Goal: Transaction & Acquisition: Purchase product/service

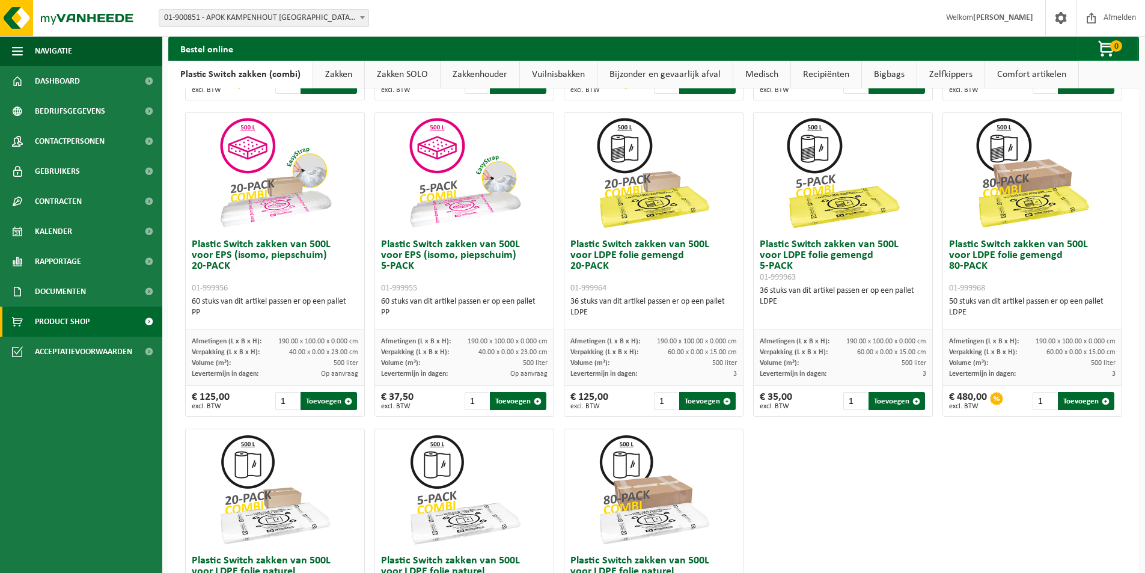
scroll to position [360, 0]
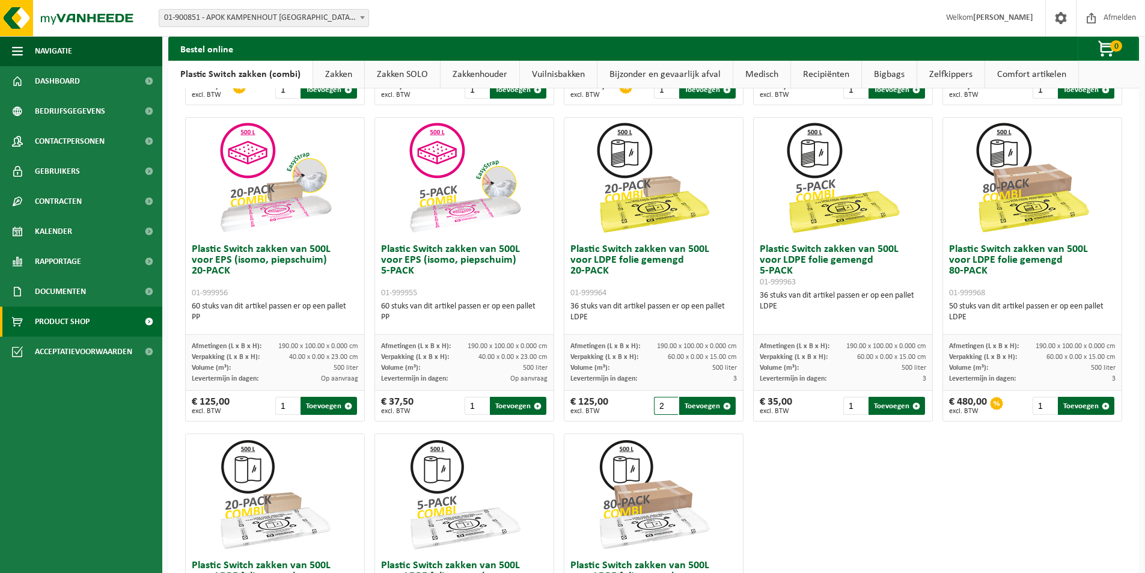
click at [665, 402] on input "2" at bounding box center [666, 406] width 25 height 18
click at [665, 402] on input "3" at bounding box center [666, 406] width 25 height 18
click at [665, 402] on input "4" at bounding box center [666, 406] width 25 height 18
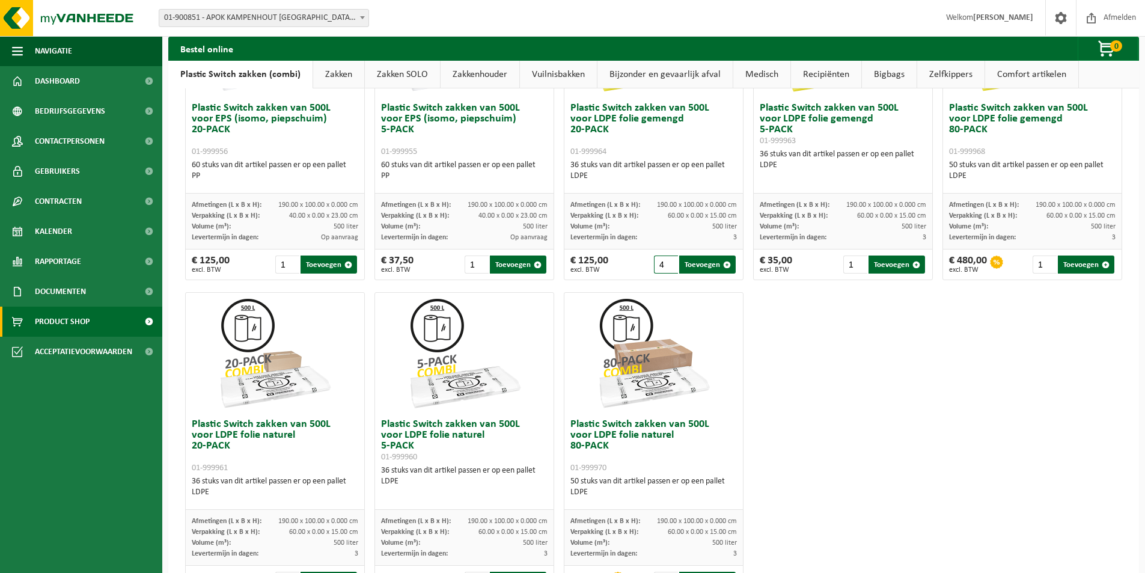
scroll to position [481, 0]
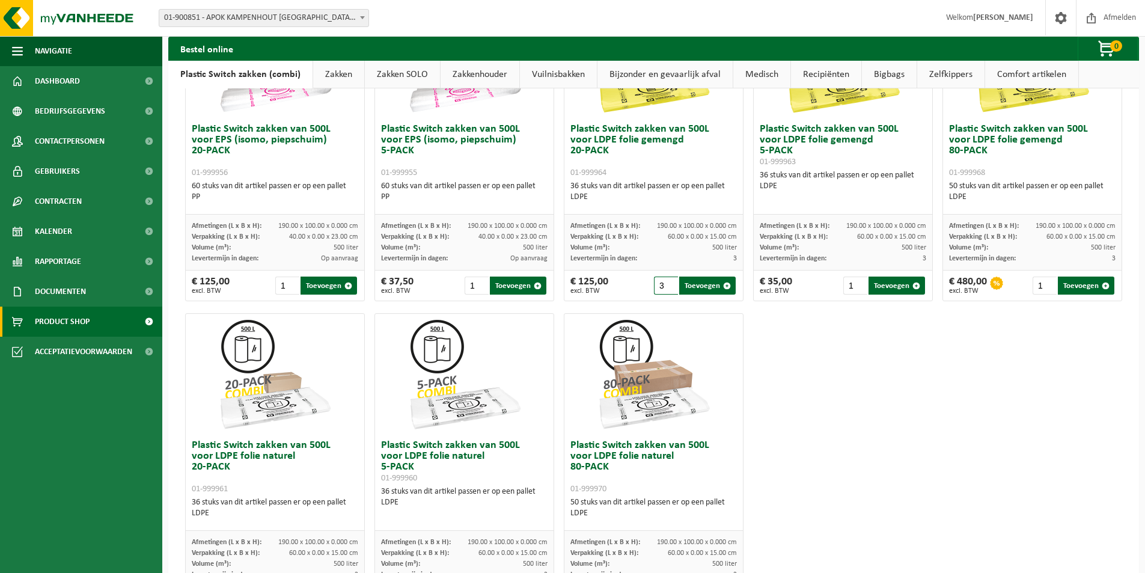
click at [665, 290] on input "3" at bounding box center [666, 285] width 25 height 18
click at [692, 287] on button "Toevoegen" at bounding box center [707, 285] width 56 height 18
type input "1"
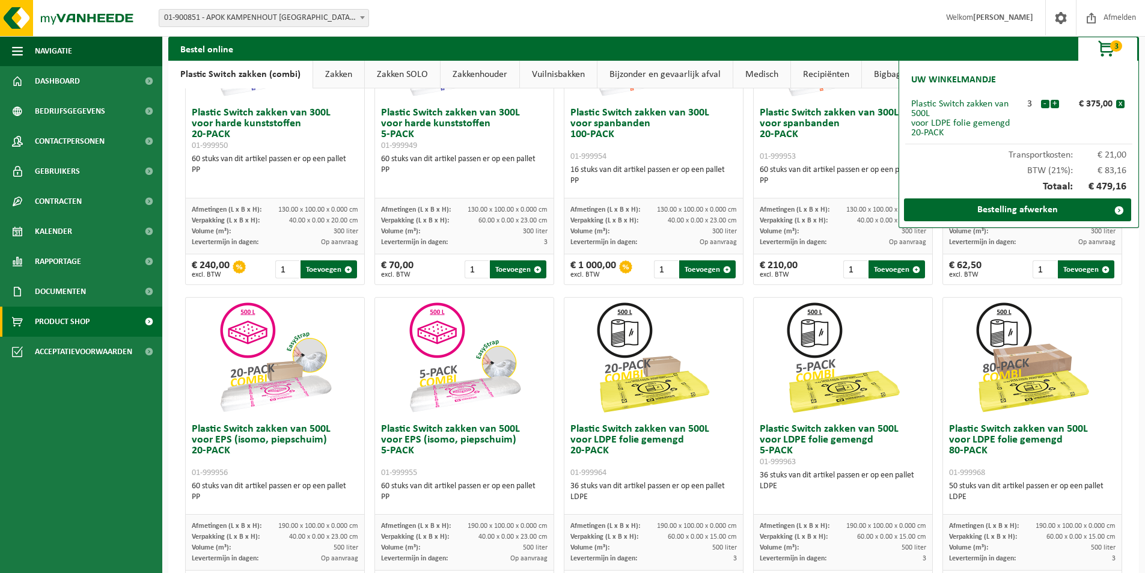
scroll to position [0, 0]
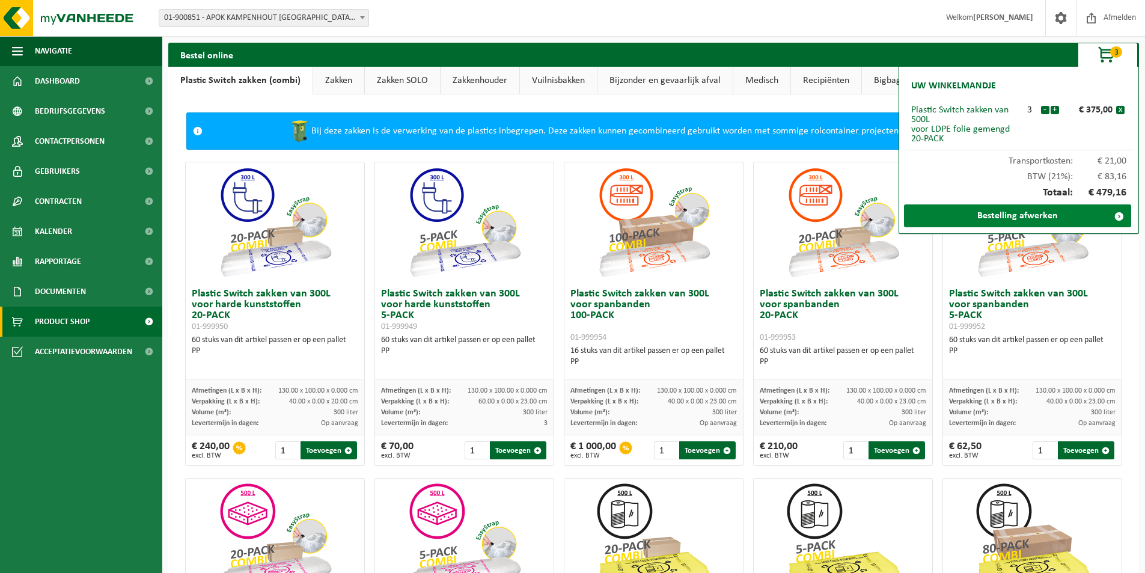
click at [1014, 213] on link "Bestelling afwerken" at bounding box center [1017, 215] width 227 height 23
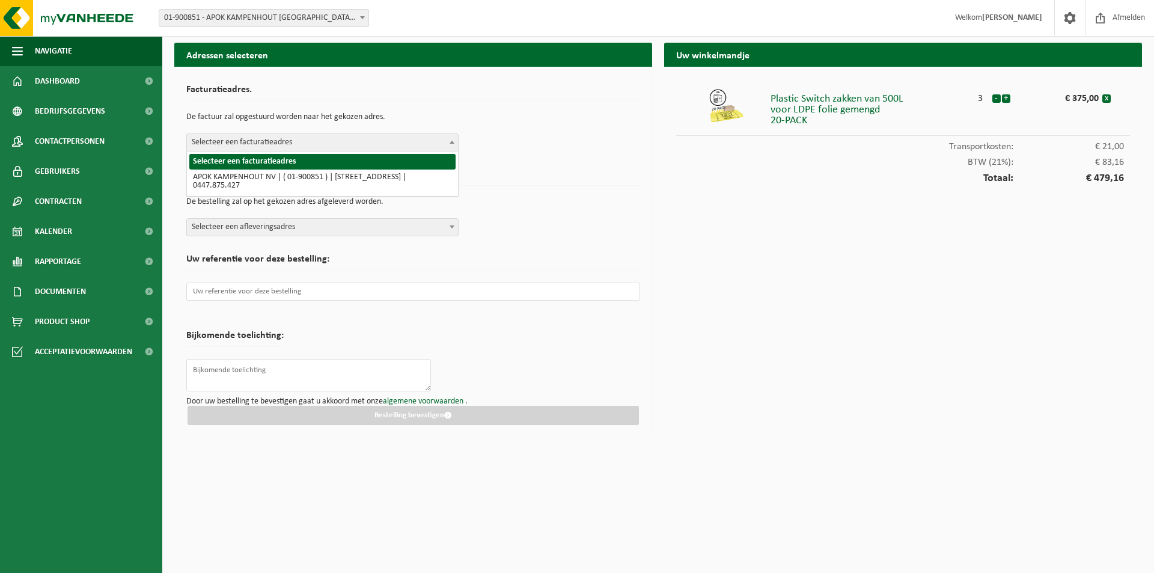
click at [453, 141] on b at bounding box center [451, 142] width 5 height 3
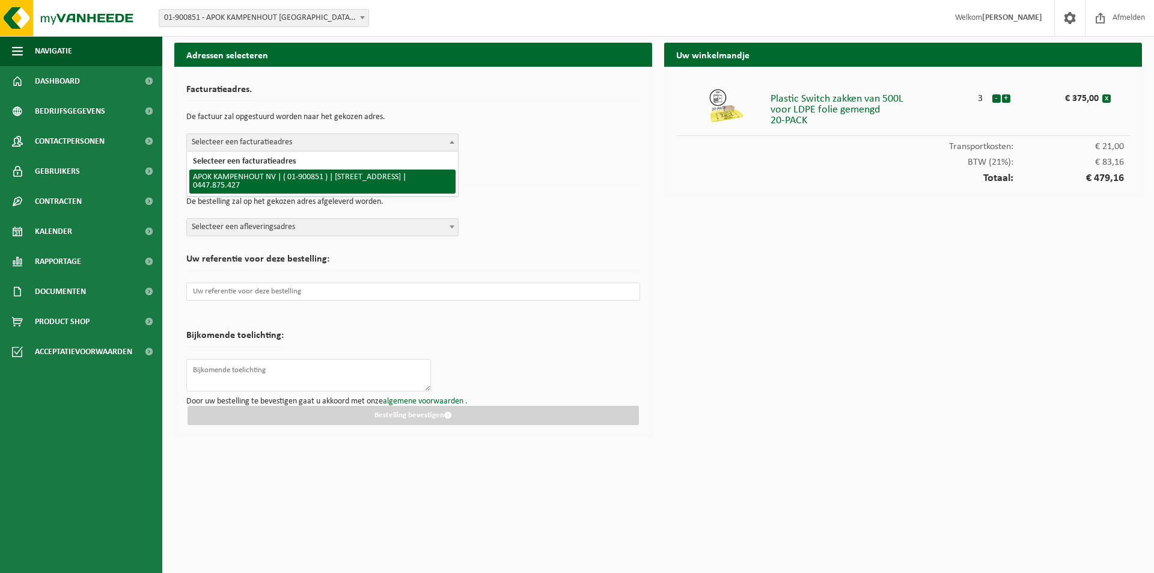
select select "106636"
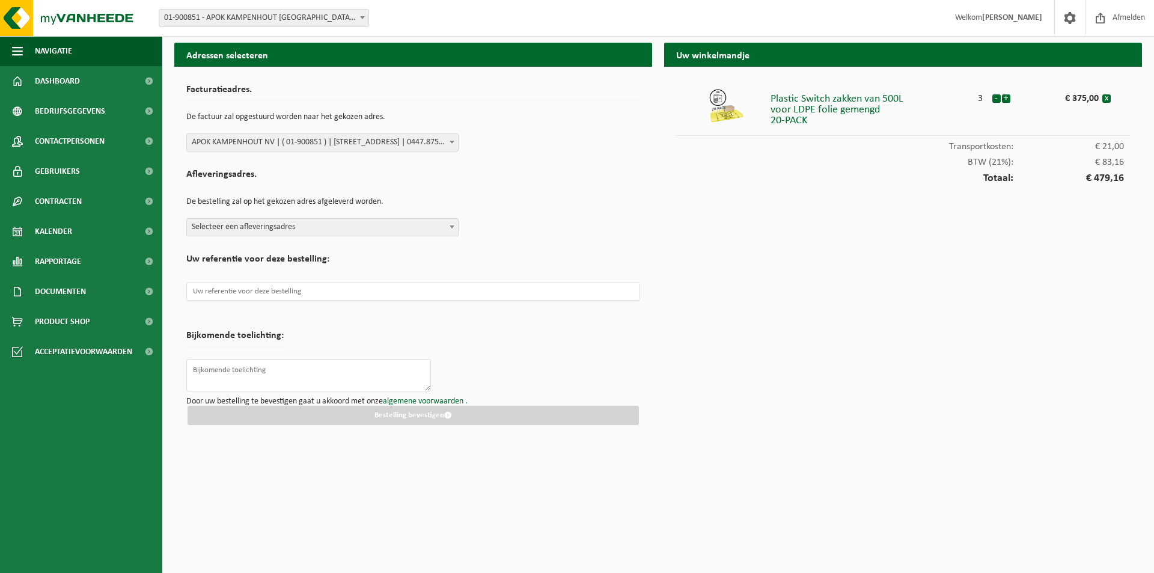
click at [449, 225] on b at bounding box center [451, 226] width 5 height 3
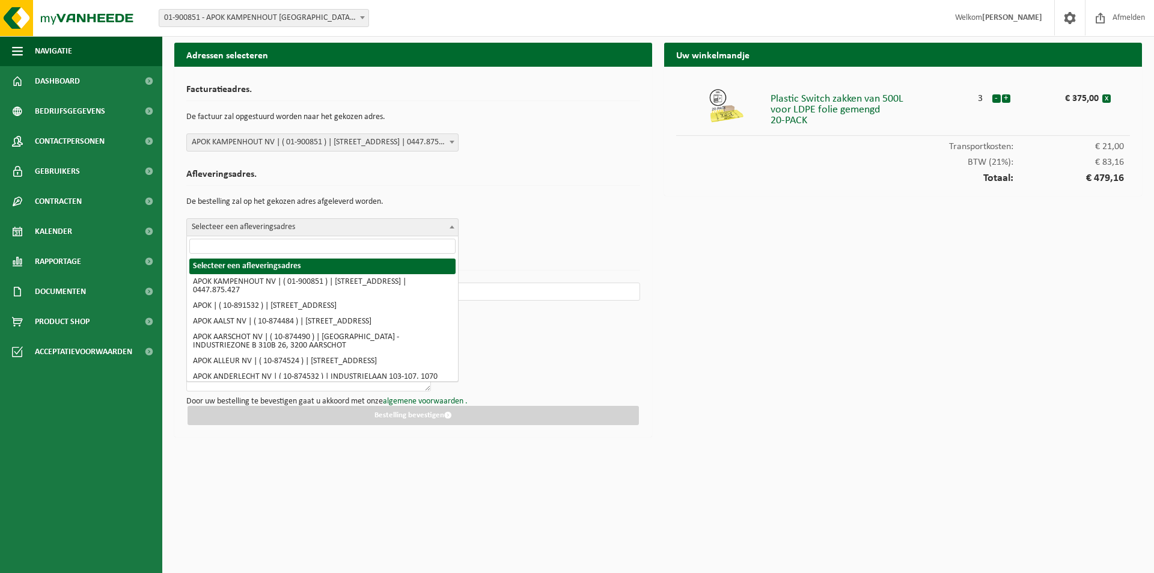
click at [309, 242] on input "search" at bounding box center [322, 246] width 266 height 15
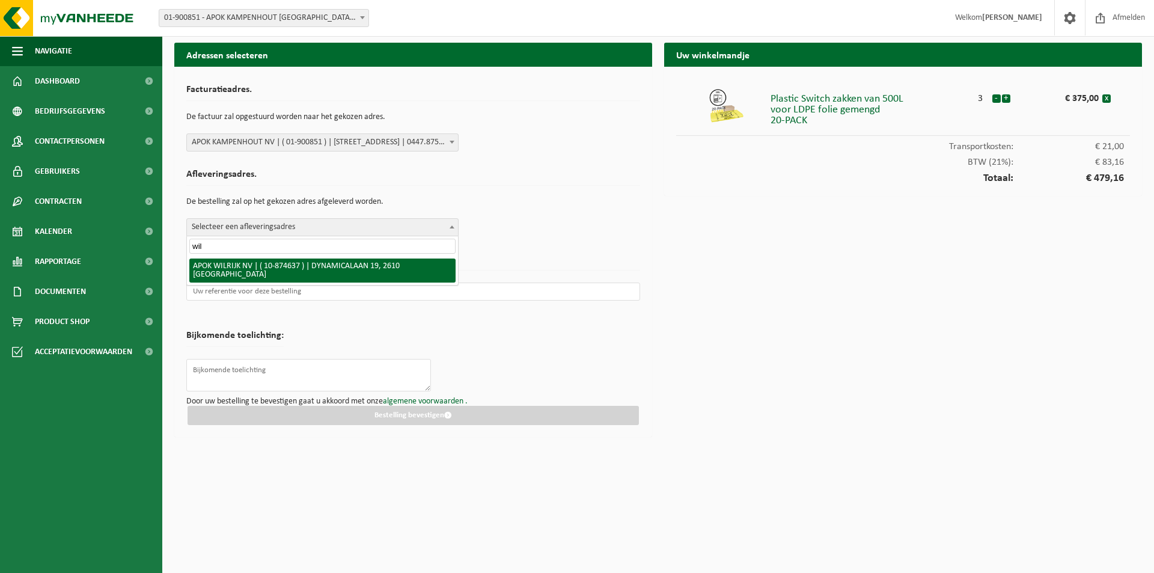
type input "wil"
select select "106741"
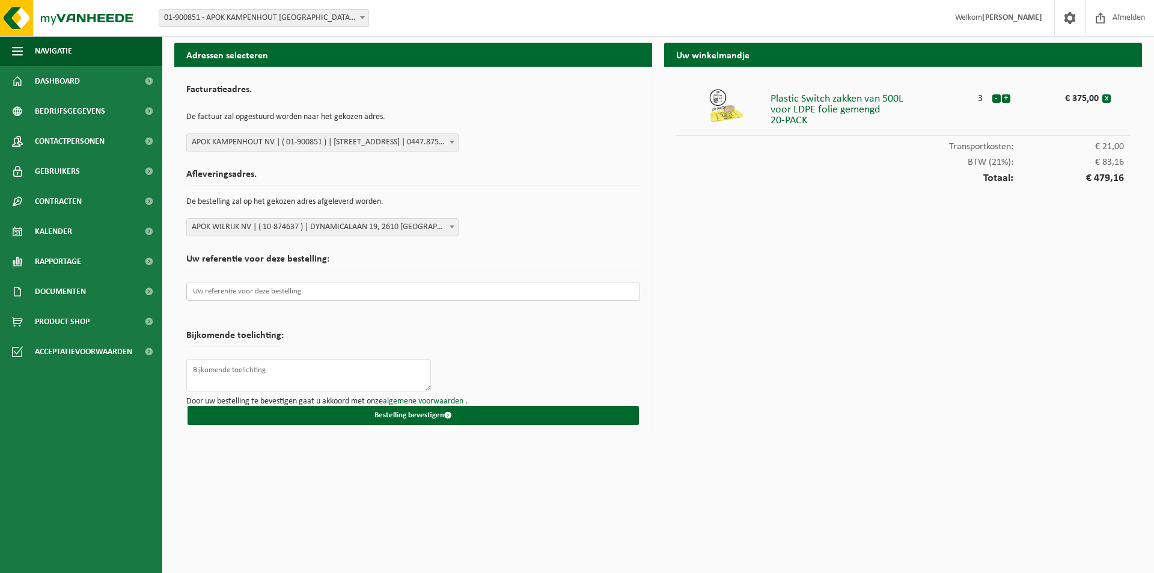
click at [281, 287] on input "text" at bounding box center [413, 291] width 454 height 18
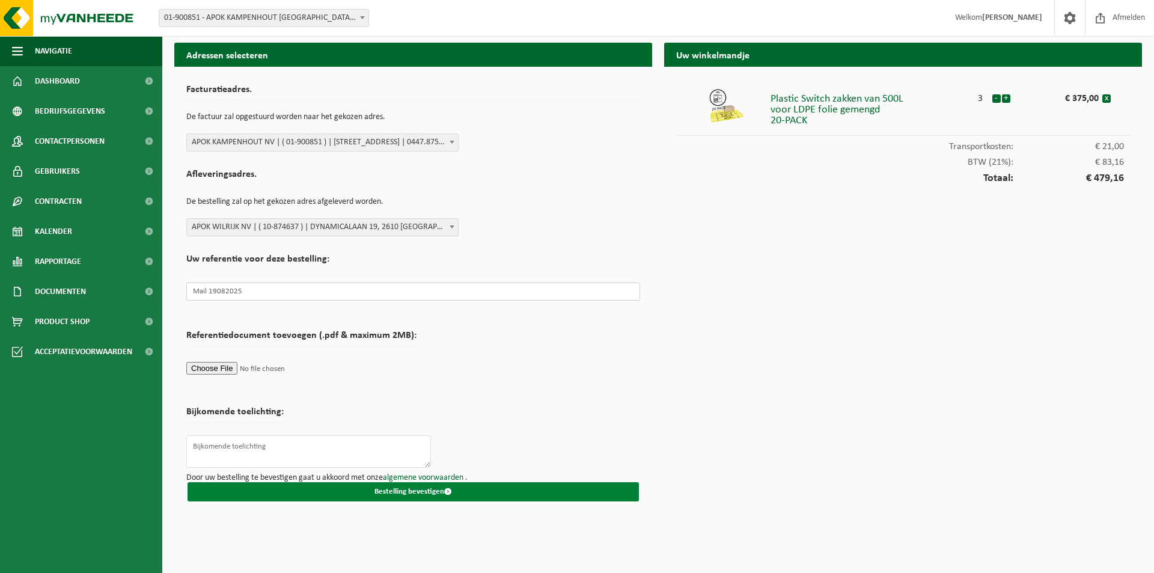
type input "Mail 19082025"
click at [430, 488] on button "Bestelling bevestigen" at bounding box center [412, 491] width 451 height 19
